Goal: Information Seeking & Learning: Learn about a topic

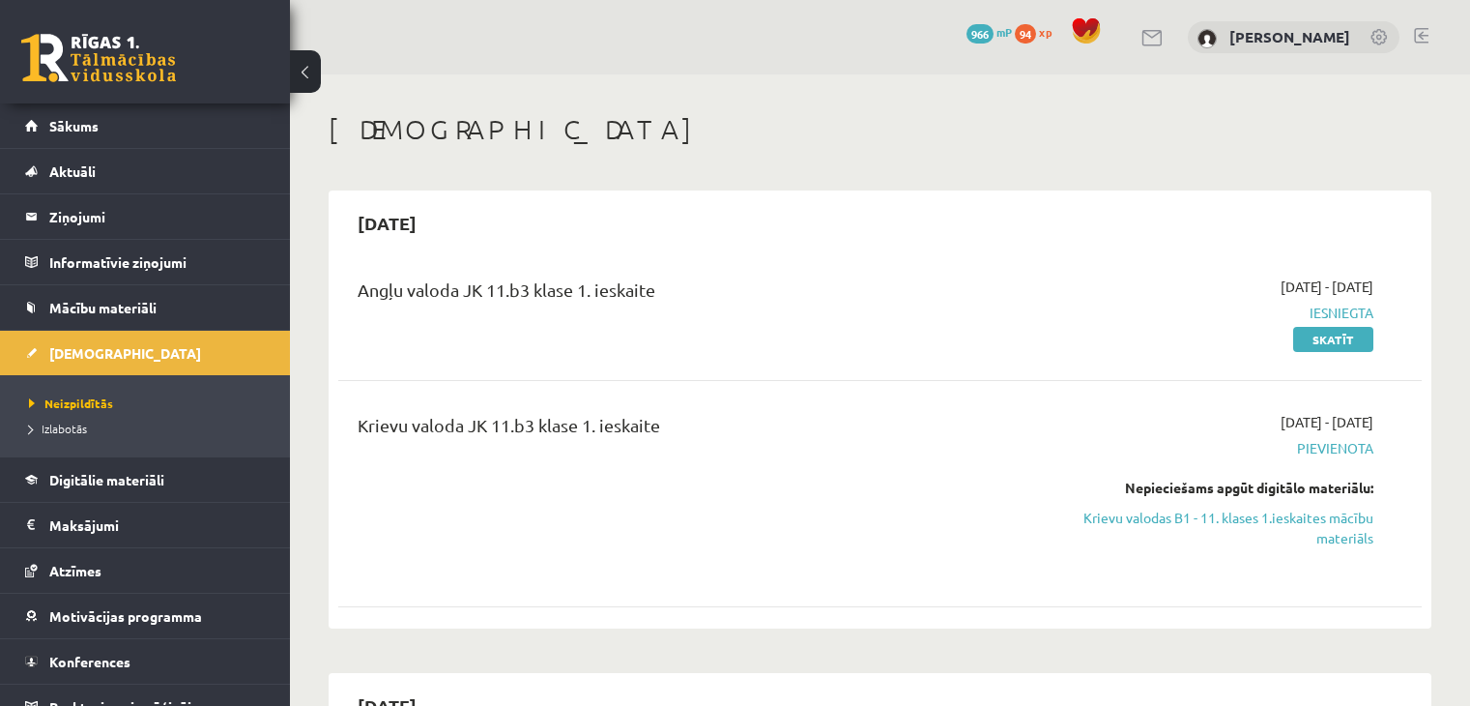
scroll to position [164, 0]
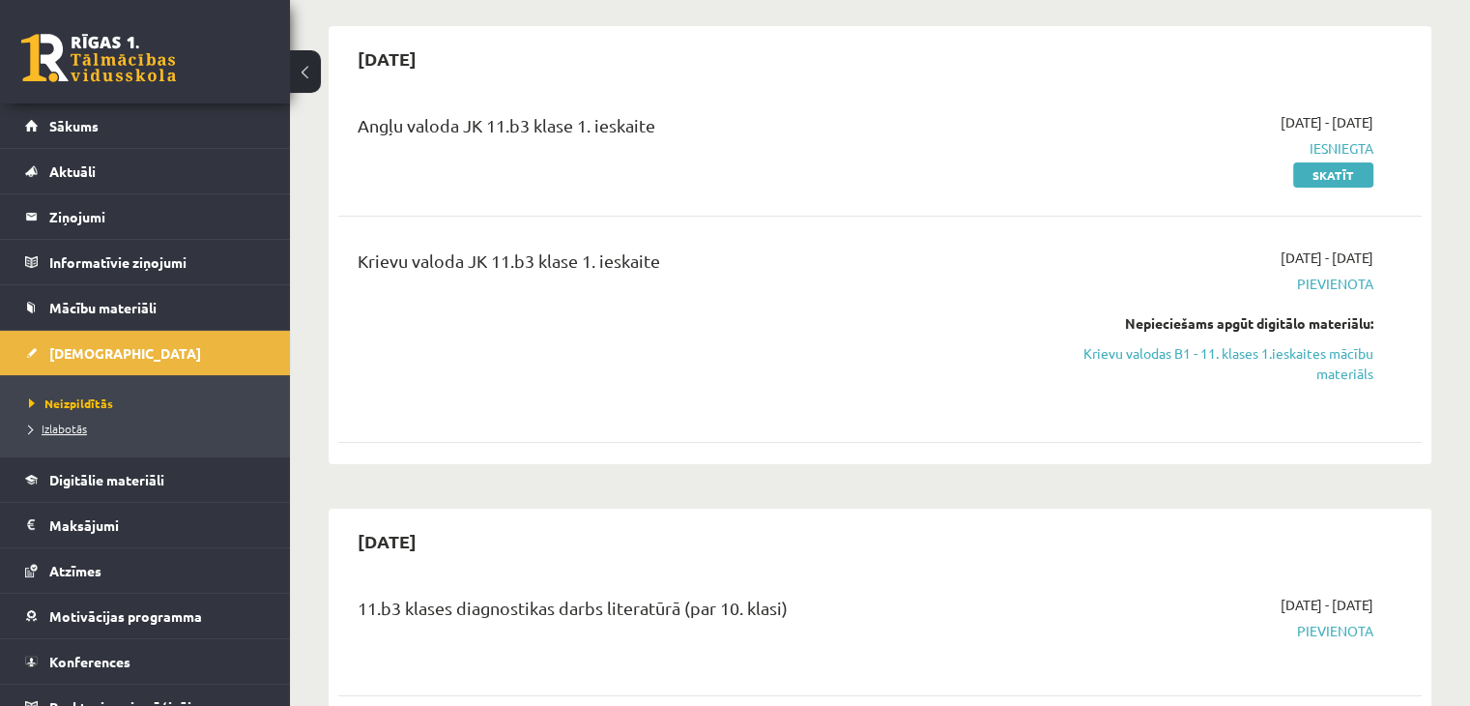
click at [68, 424] on span "Izlabotās" at bounding box center [58, 427] width 58 height 15
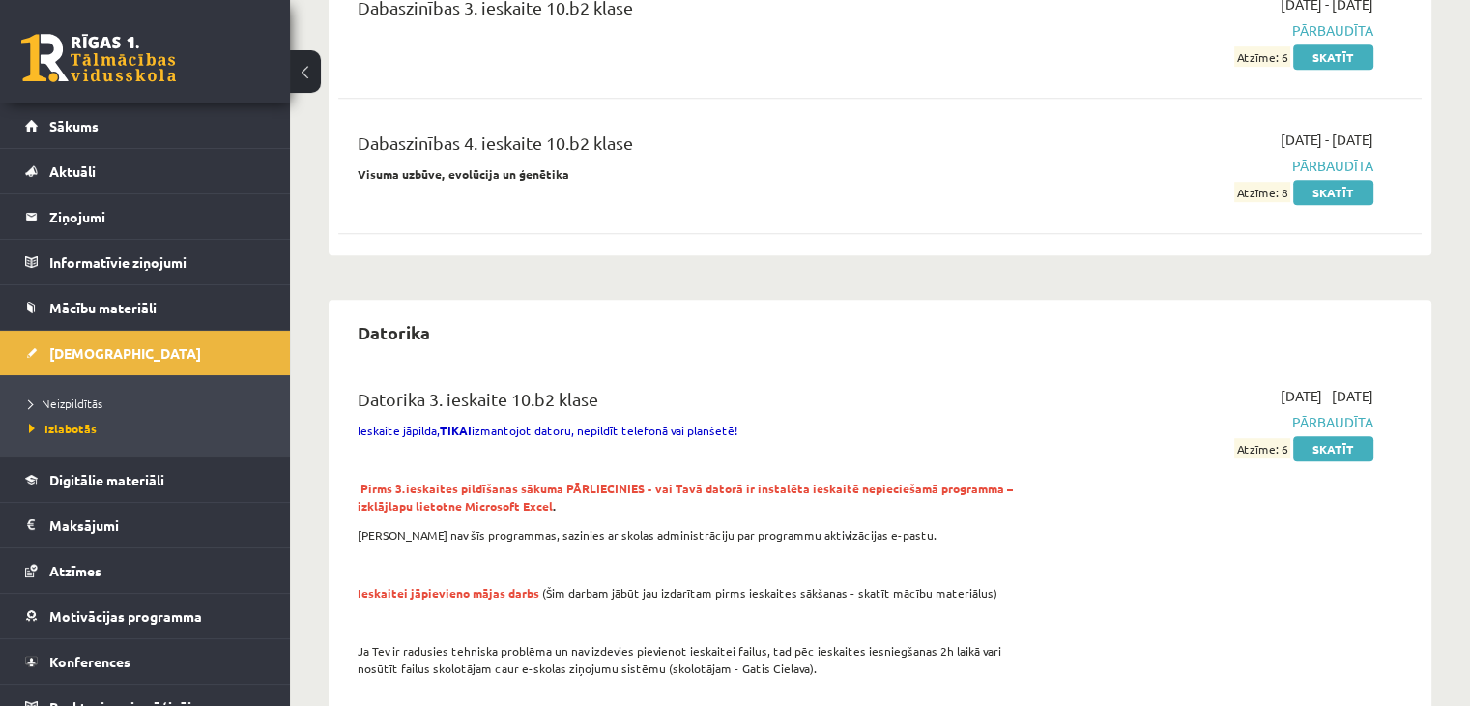
scroll to position [1080, 0]
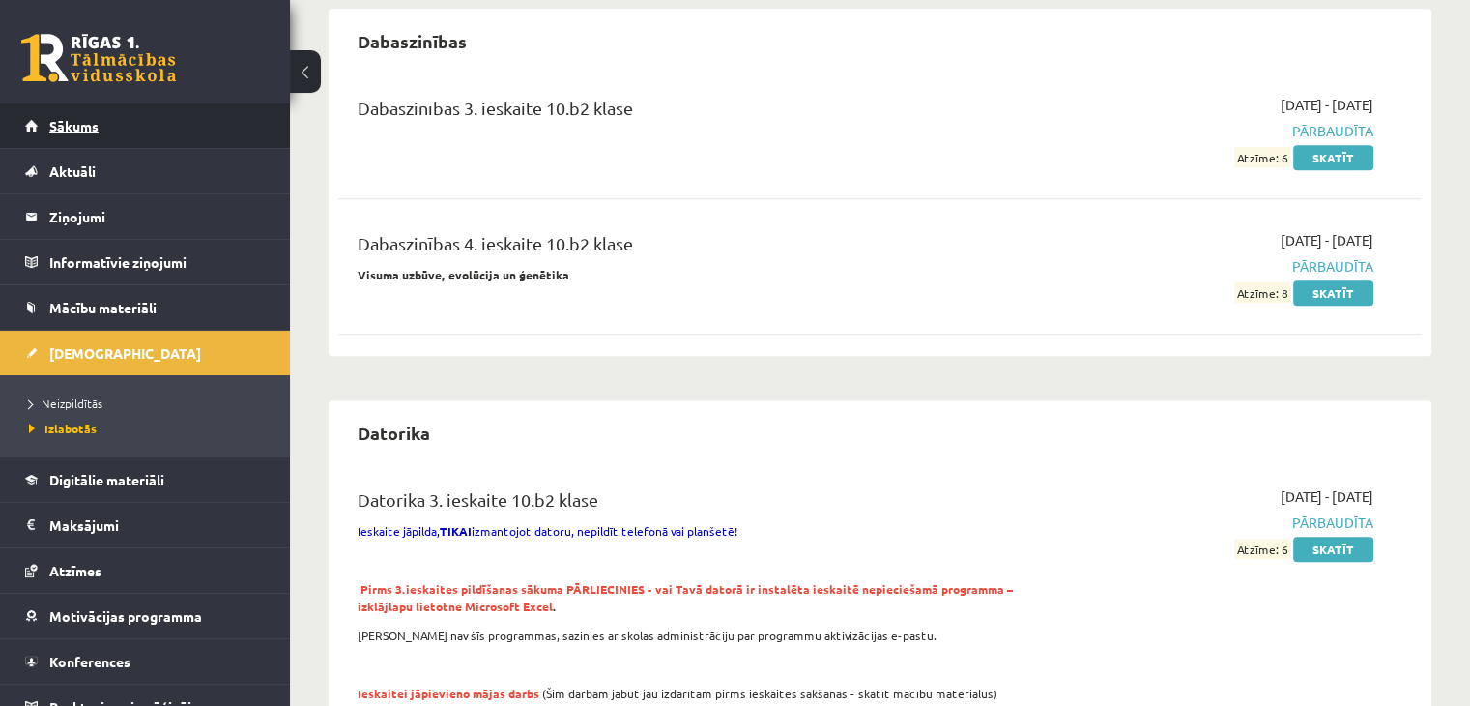
click at [155, 109] on link "Sākums" at bounding box center [145, 125] width 241 height 44
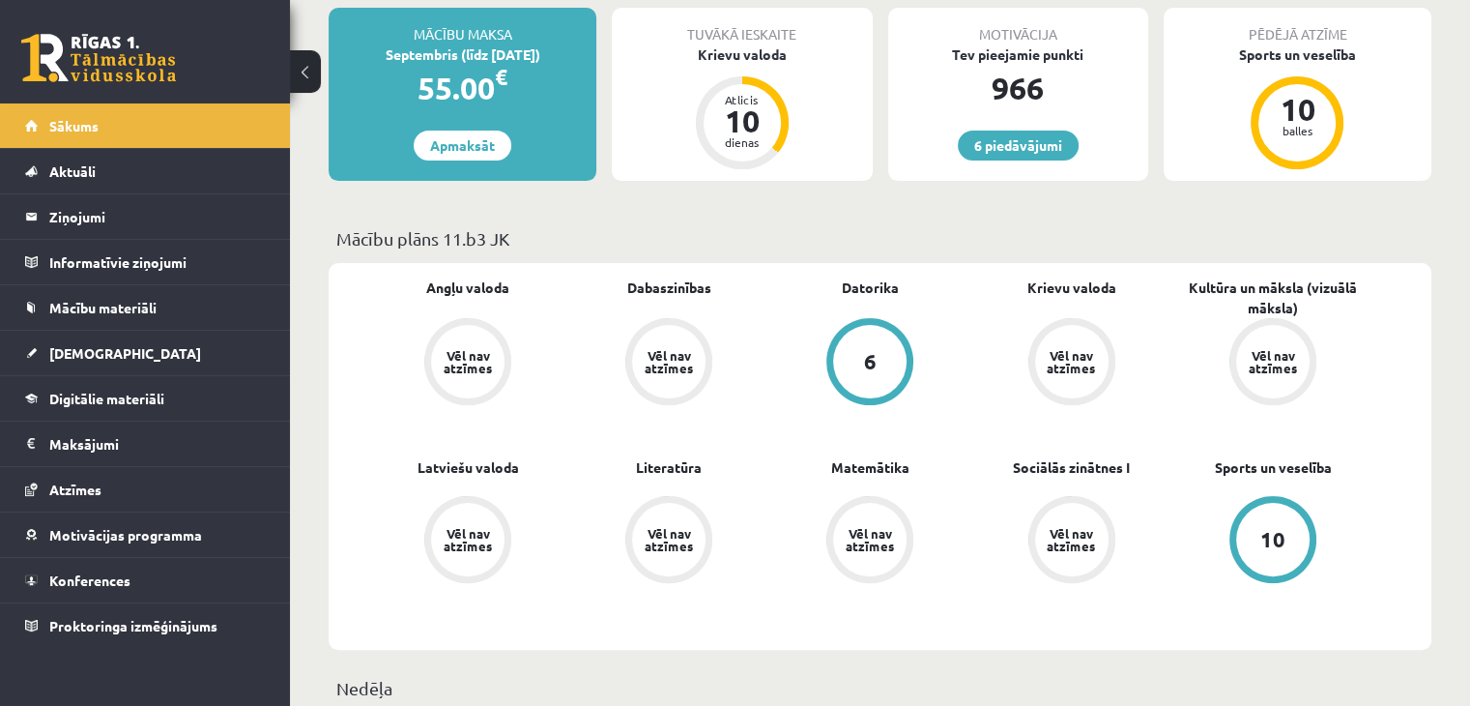
scroll to position [363, 0]
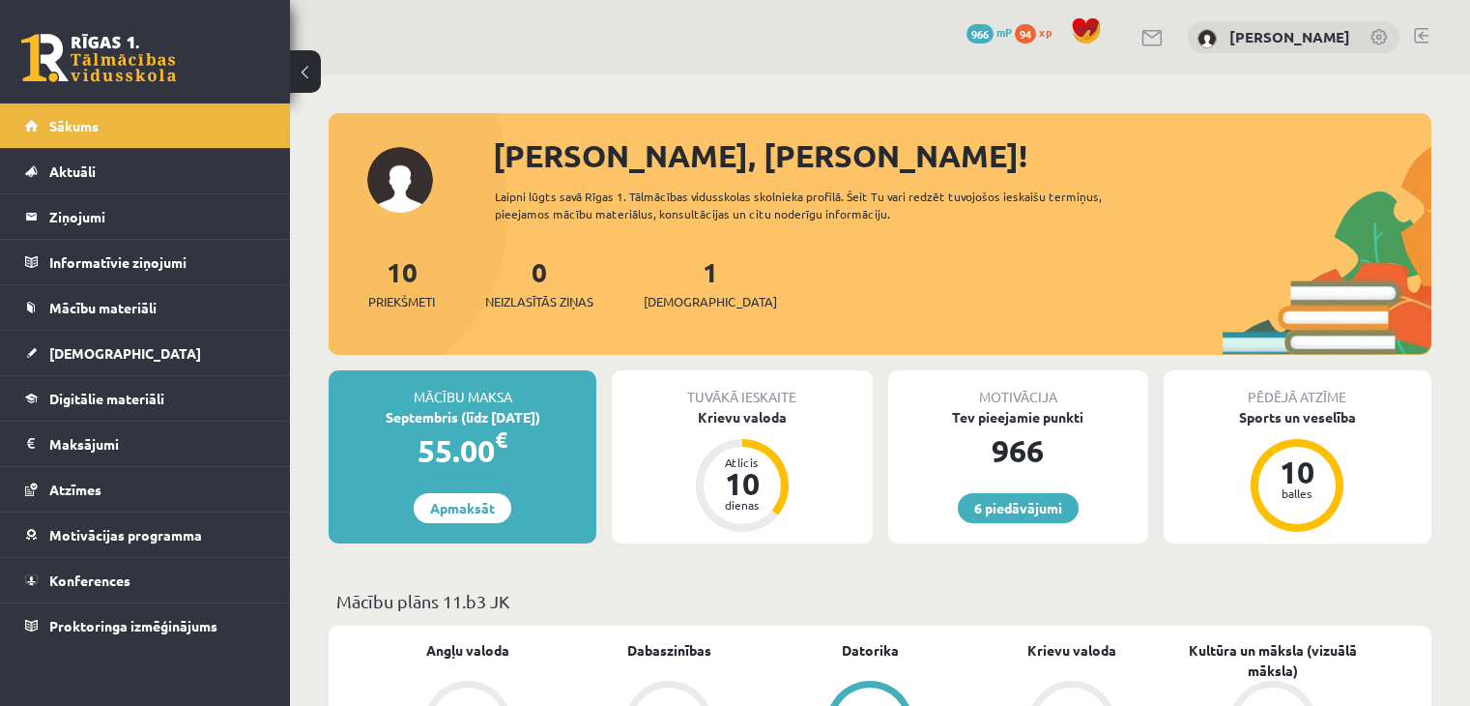
scroll to position [363, 0]
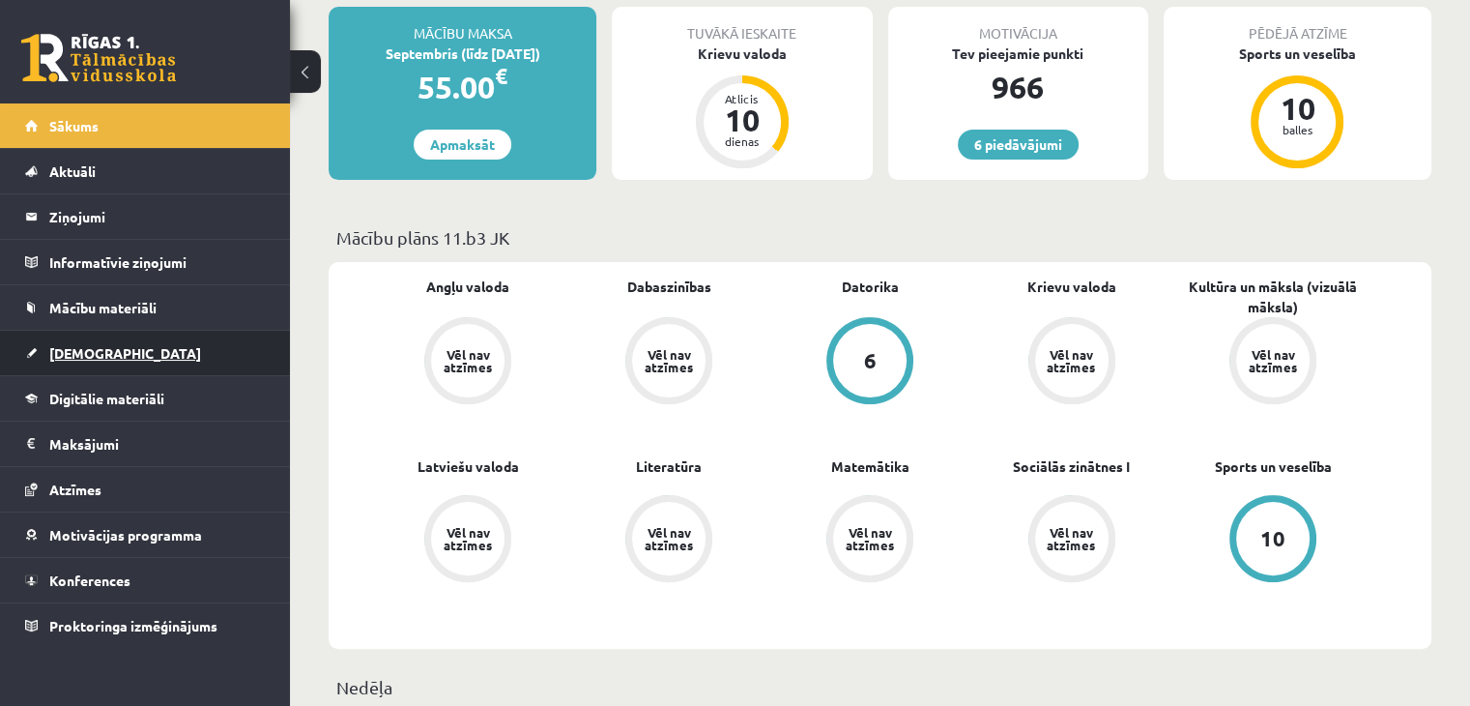
click at [108, 364] on link "[DEMOGRAPHIC_DATA]" at bounding box center [145, 353] width 241 height 44
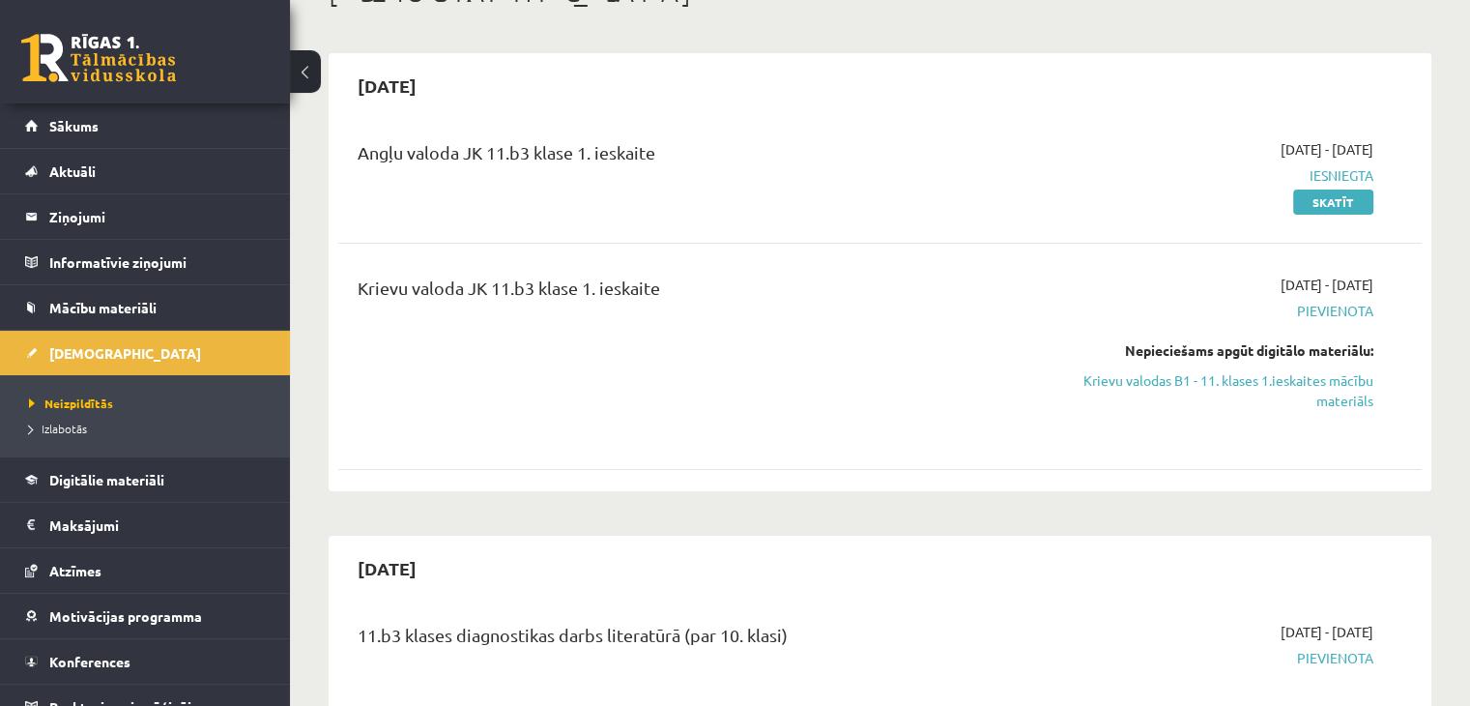
scroll to position [135, 0]
click at [1259, 377] on link "Krievu valodas B1 - 11. klases 1.ieskaites mācību materiāls" at bounding box center [1213, 392] width 319 height 41
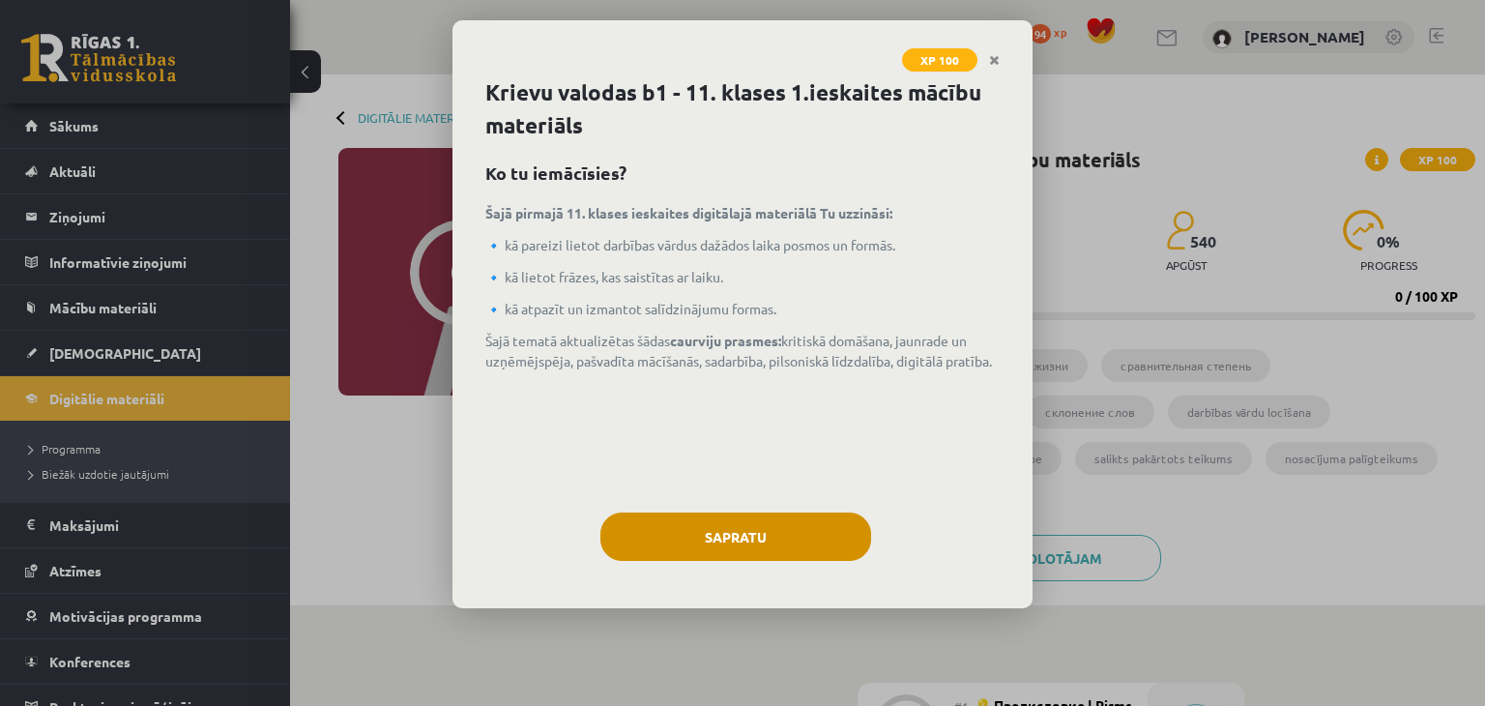
drag, startPoint x: 839, startPoint y: 561, endPoint x: 841, endPoint y: 533, distance: 28.1
click at [841, 533] on div "Sapratu" at bounding box center [742, 543] width 514 height 63
click at [841, 533] on button "Sapratu" at bounding box center [735, 536] width 271 height 48
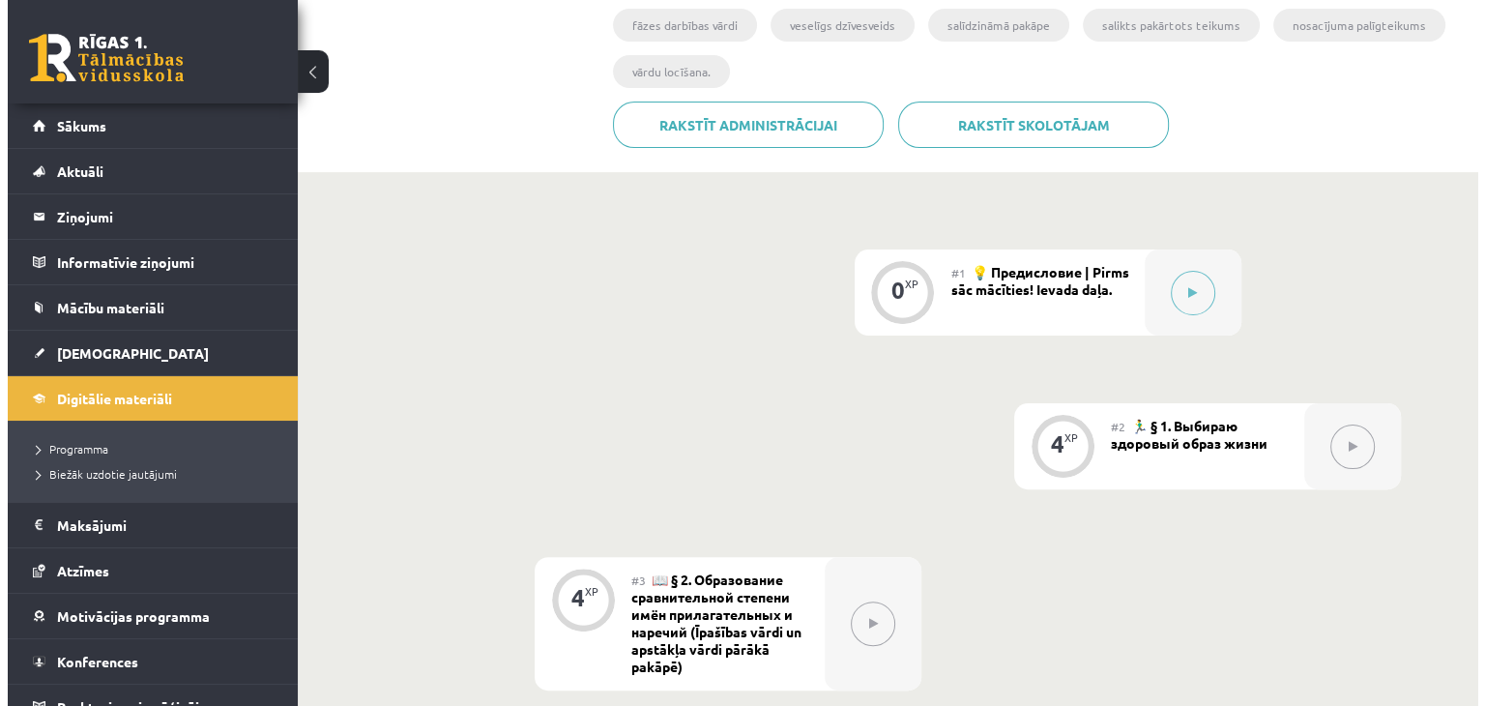
scroll to position [429, 0]
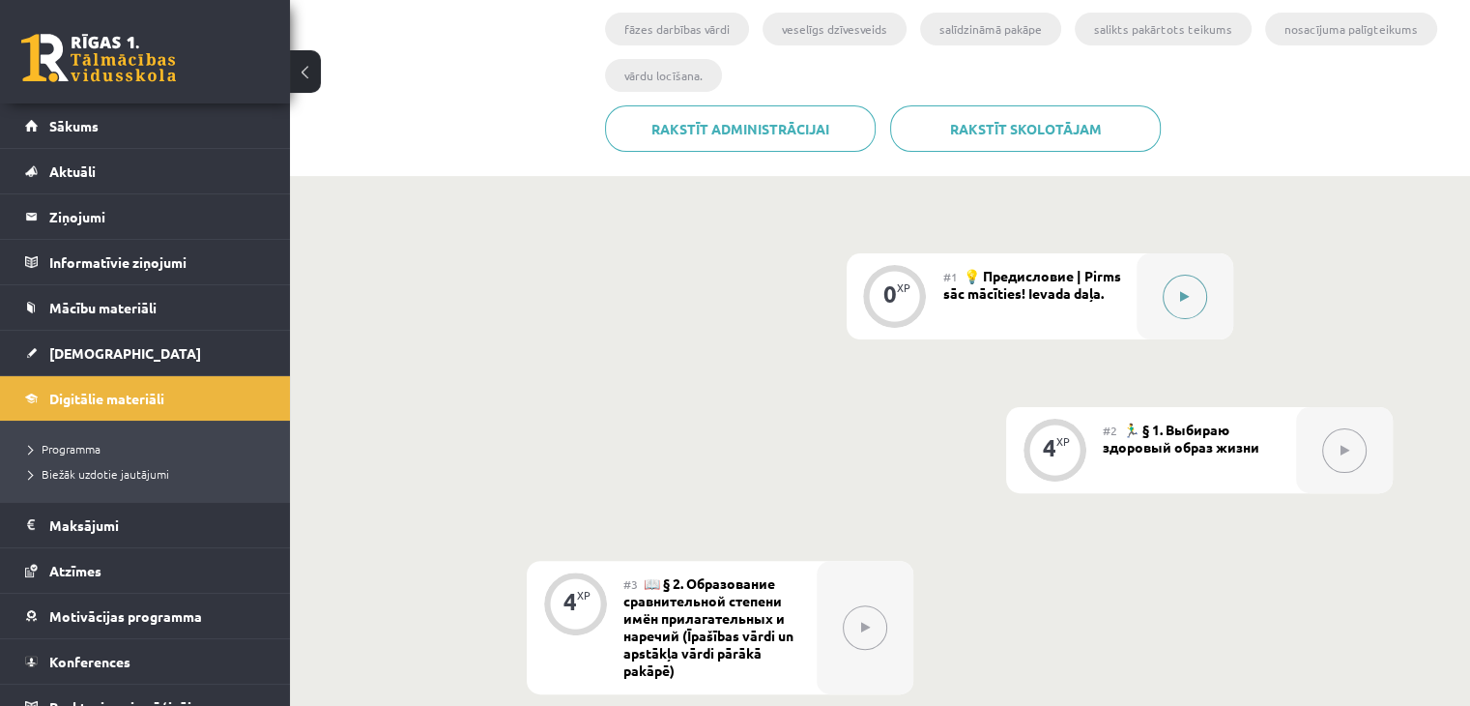
click at [1186, 297] on icon at bounding box center [1184, 297] width 9 height 12
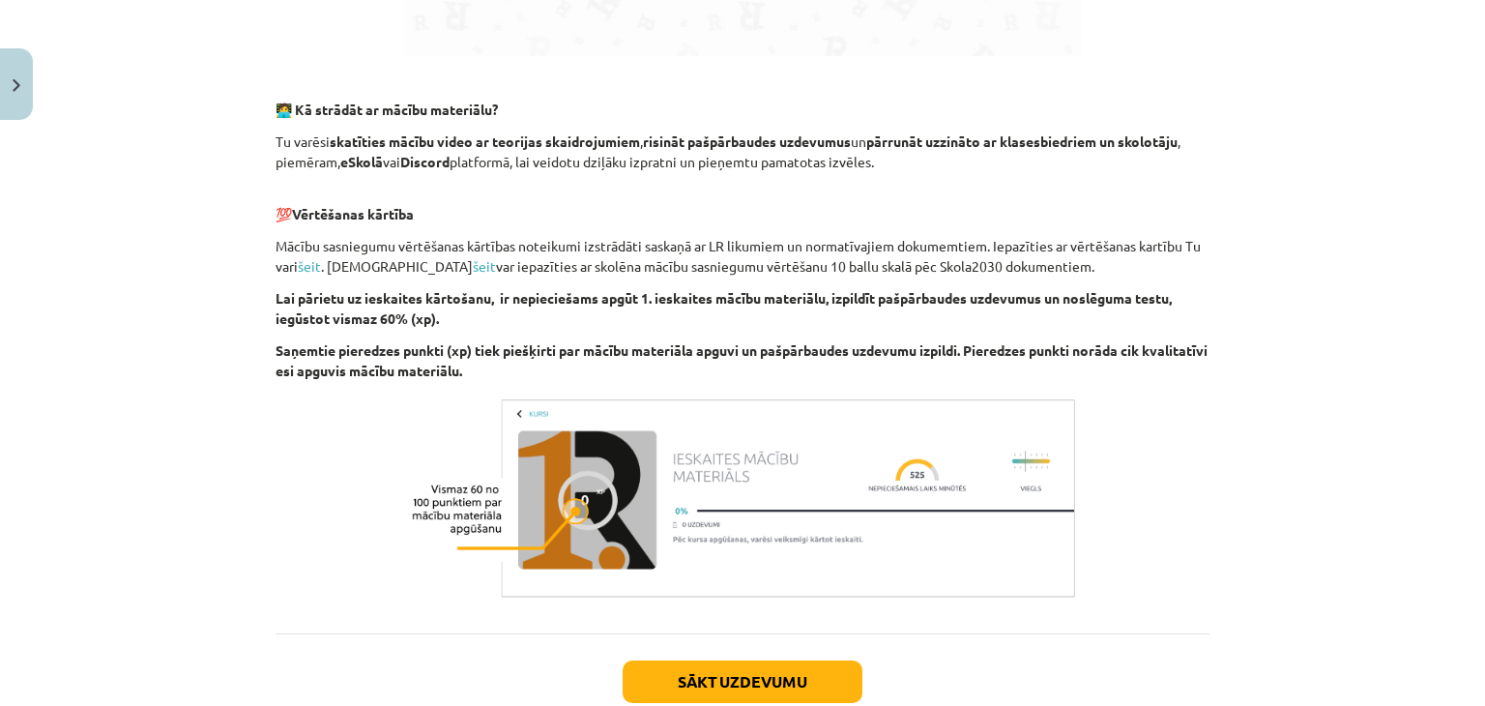
scroll to position [1267, 0]
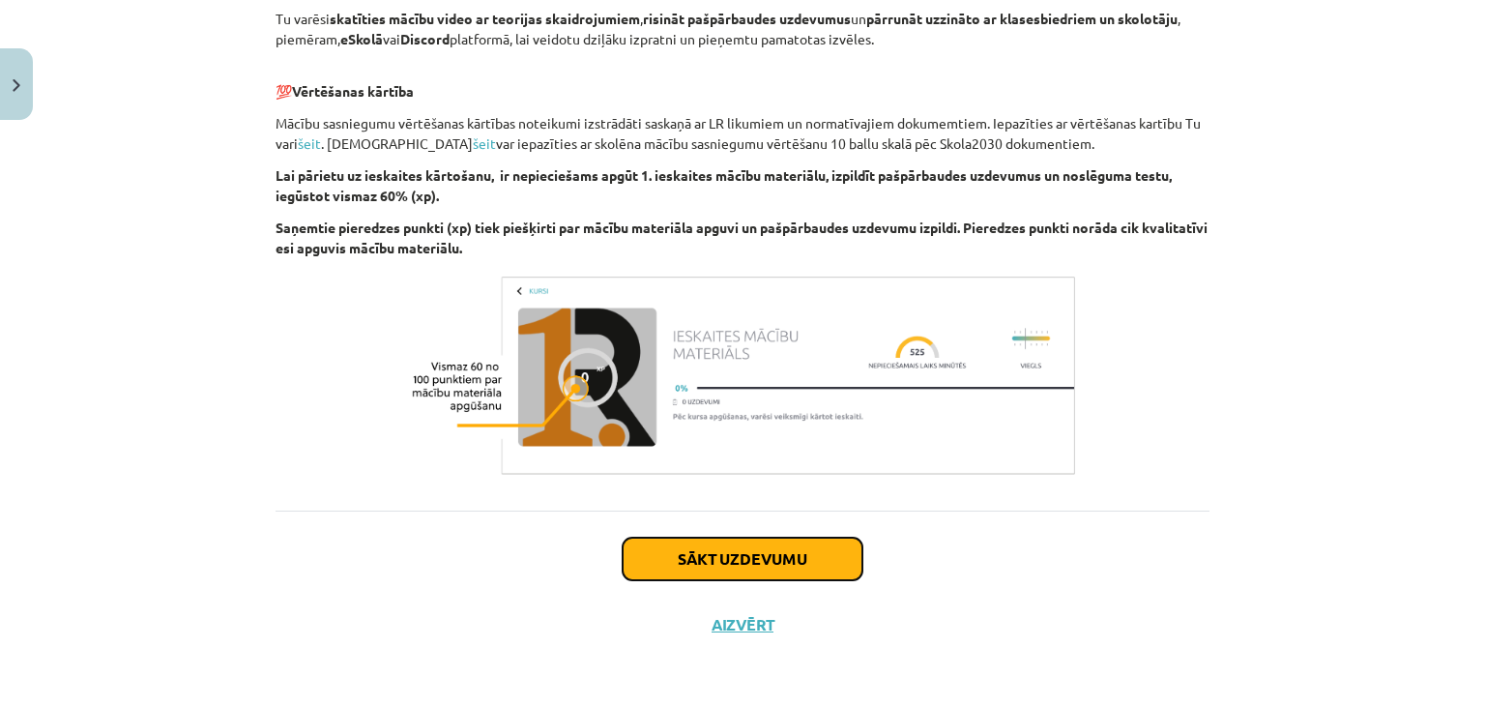
click at [833, 563] on button "Sākt uzdevumu" at bounding box center [742, 558] width 240 height 43
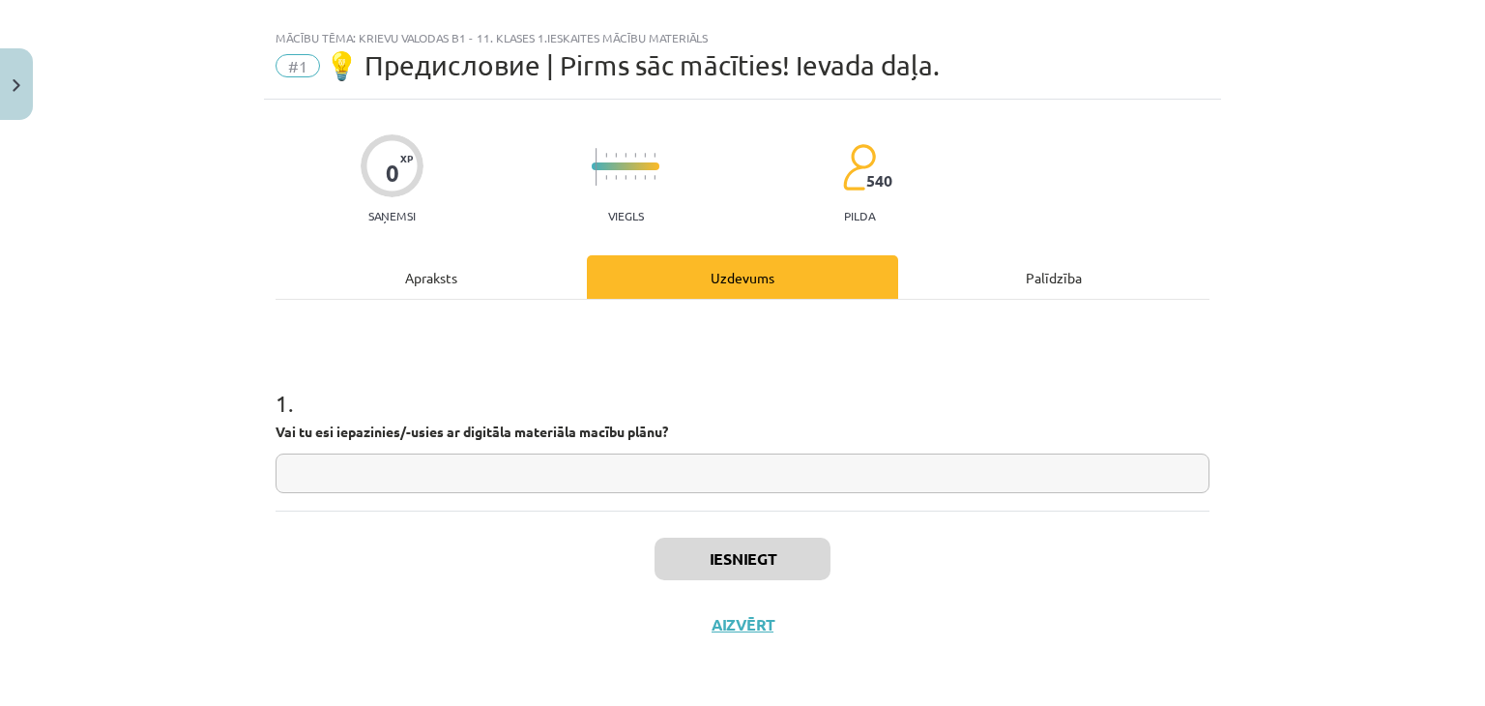
scroll to position [28, 0]
click at [690, 491] on input "text" at bounding box center [742, 474] width 934 height 40
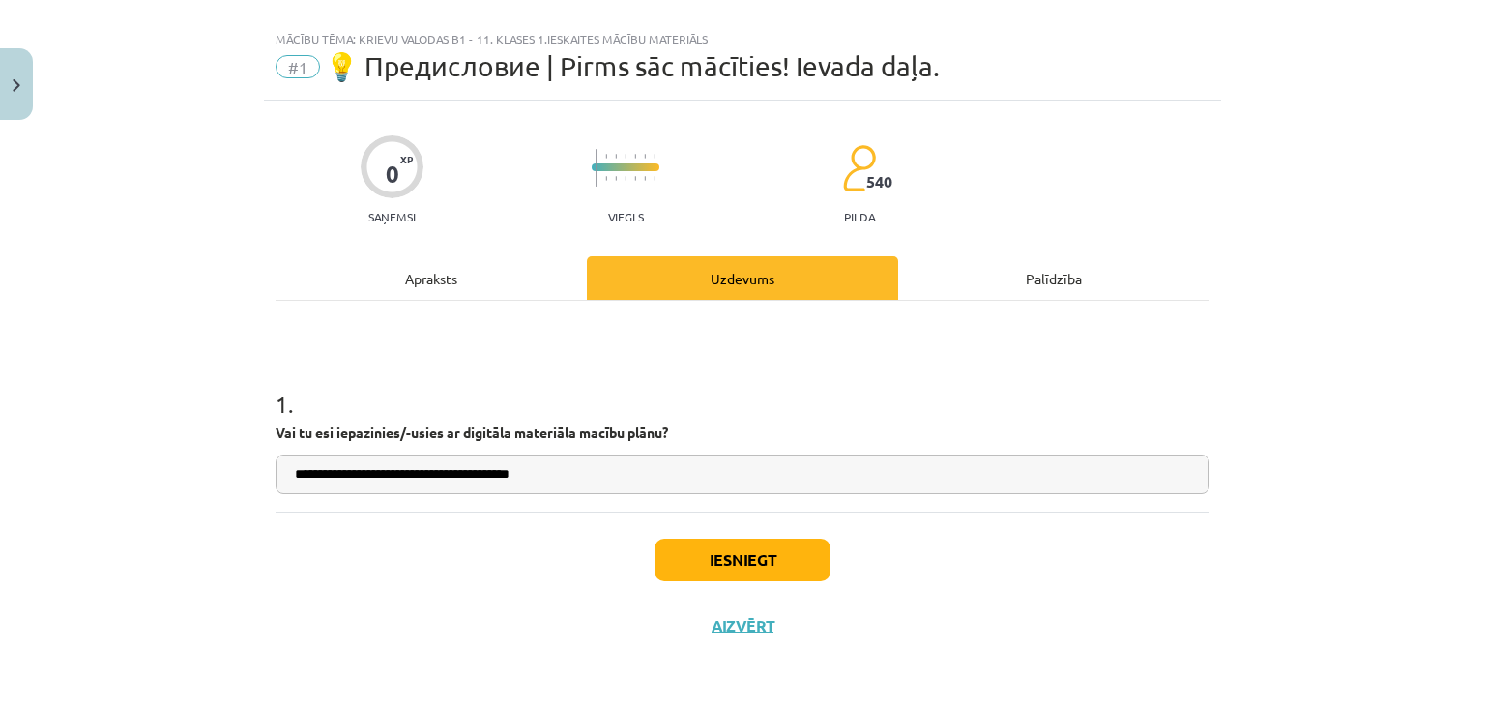
type input "**********"
click at [693, 555] on button "Iesniegt" at bounding box center [742, 559] width 176 height 43
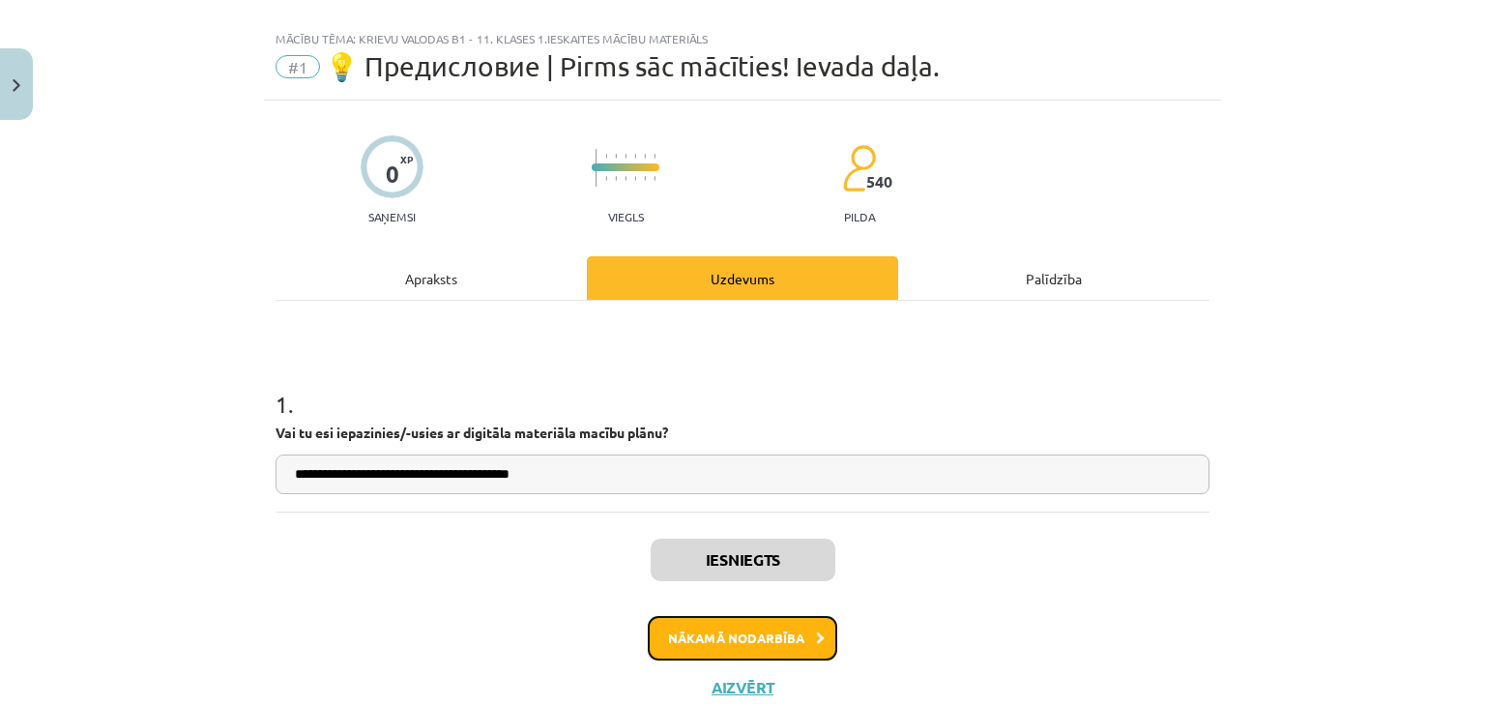
click at [727, 639] on button "Nākamā nodarbība" at bounding box center [742, 638] width 189 height 44
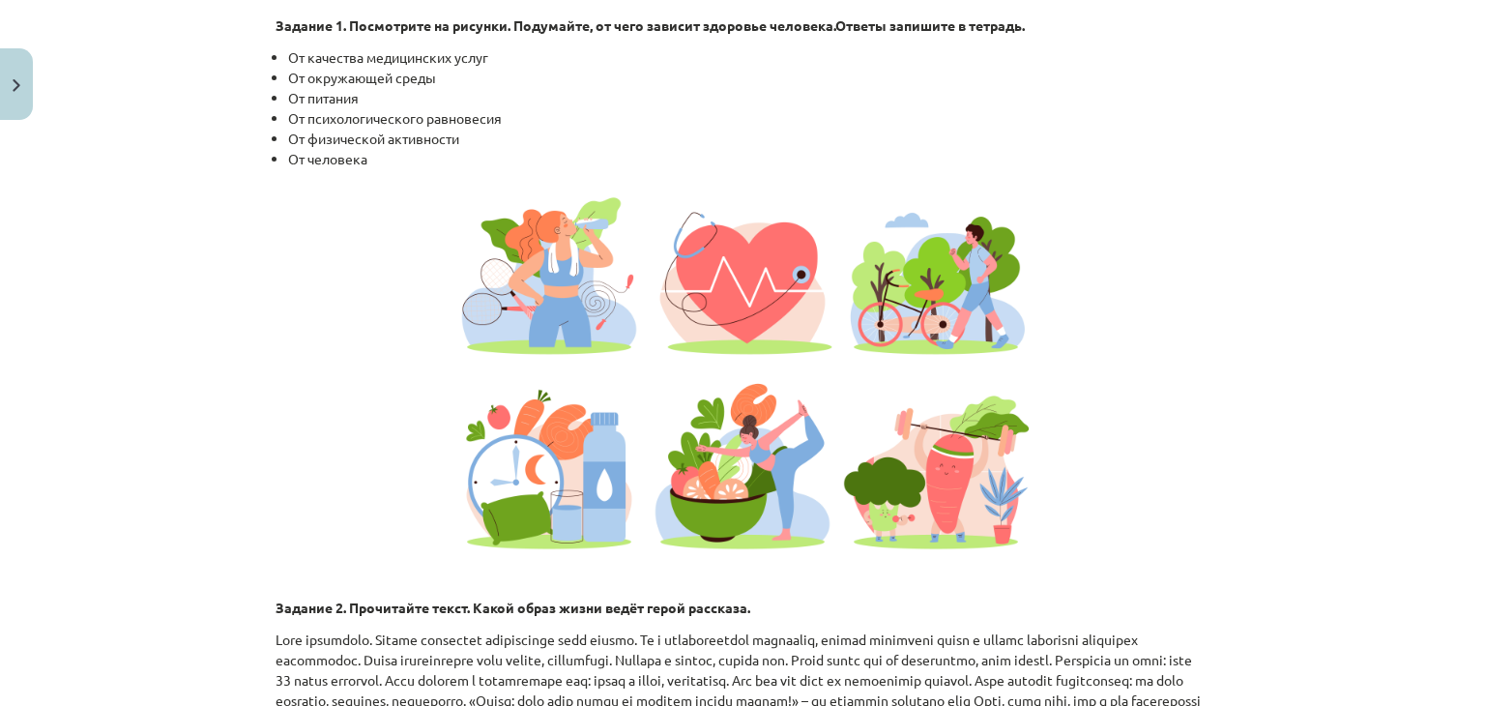
scroll to position [1822, 0]
